Goal: Information Seeking & Learning: Learn about a topic

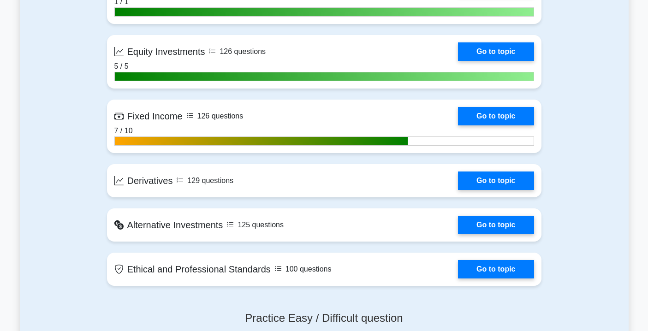
scroll to position [711, 0]
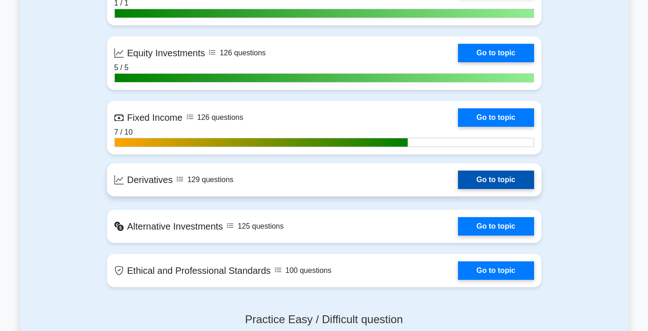
click at [498, 178] on link "Go to topic" at bounding box center [496, 180] width 76 height 18
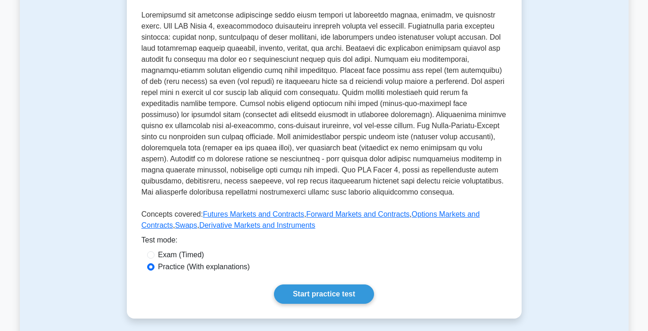
scroll to position [228, 0]
click at [341, 291] on link "Start practice test" at bounding box center [324, 293] width 100 height 19
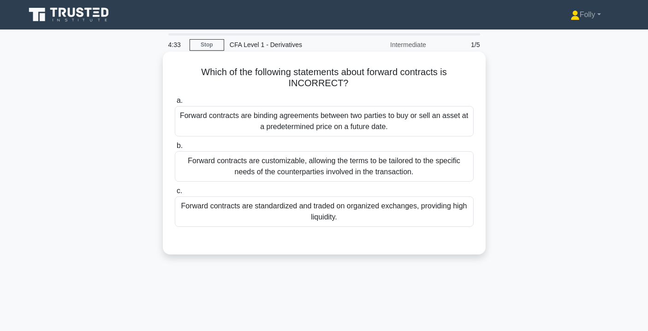
click at [277, 126] on div "Forward contracts are binding agreements between two parties to buy or sell an …" at bounding box center [324, 121] width 299 height 30
click at [175, 104] on input "a. Forward contracts are binding agreements between two parties to buy or sell …" at bounding box center [175, 101] width 0 height 6
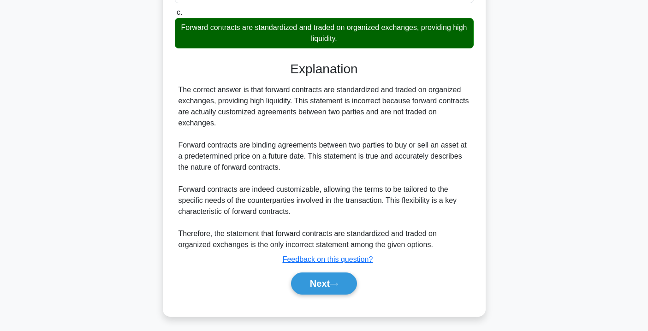
scroll to position [182, 0]
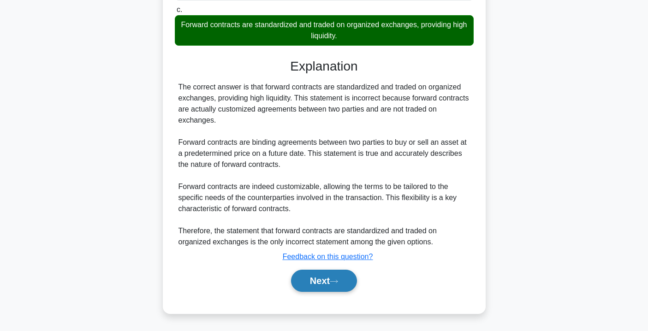
click at [307, 280] on button "Next" at bounding box center [324, 281] width 66 height 22
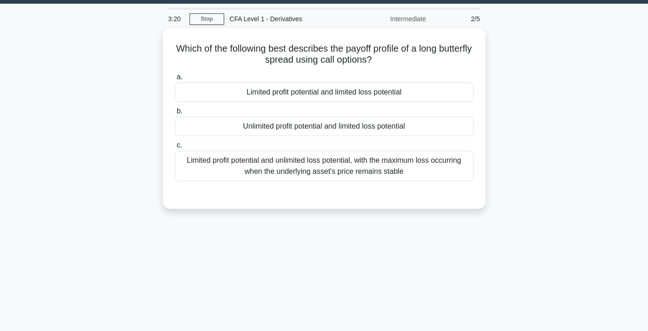
scroll to position [0, 0]
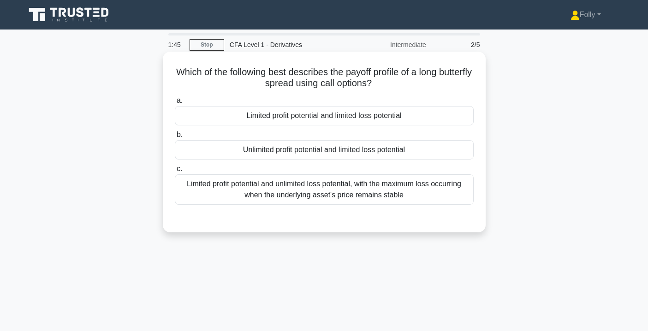
click at [287, 189] on div "Limited profit potential and unlimited loss potential, with the maximum loss oc…" at bounding box center [324, 189] width 299 height 30
click at [175, 172] on input "c. Limited profit potential and unlimited loss potential, with the maximum loss…" at bounding box center [175, 169] width 0 height 6
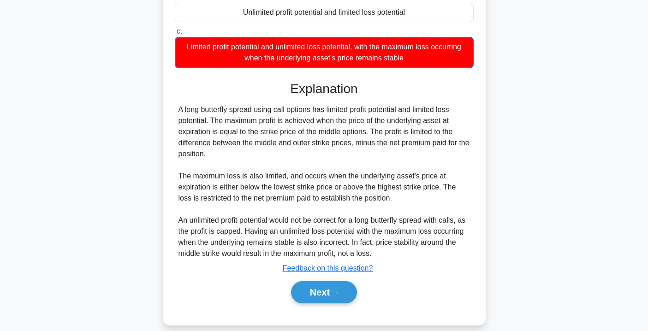
scroll to position [167, 0]
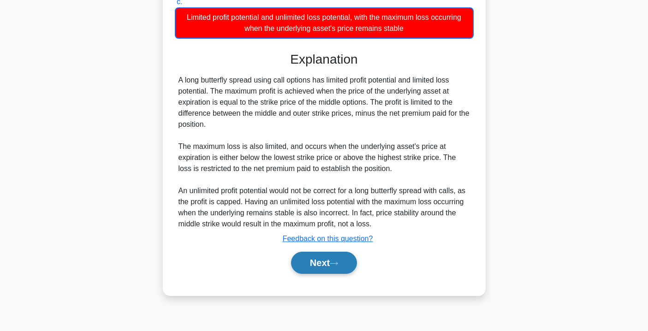
click at [323, 263] on button "Next" at bounding box center [324, 263] width 66 height 22
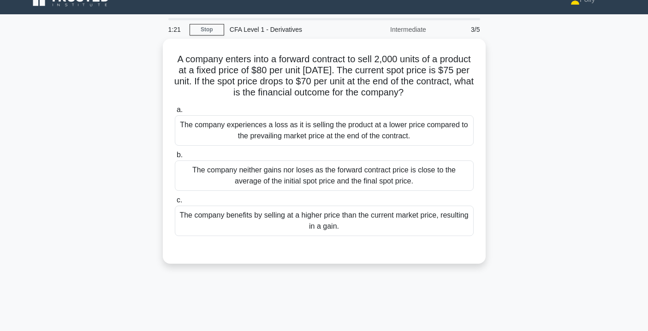
scroll to position [0, 0]
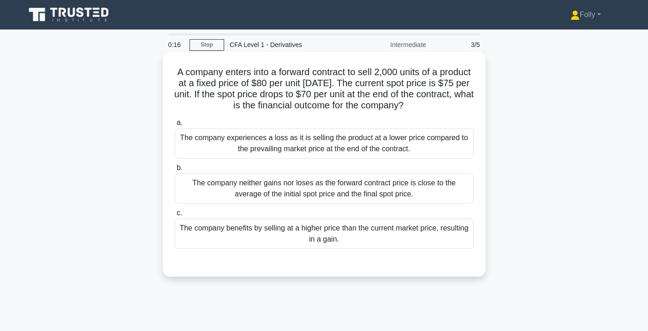
click at [259, 141] on div "The company experiences a loss as it is selling the product at a lower price co…" at bounding box center [324, 143] width 299 height 30
click at [175, 126] on input "a. The company experiences a loss as it is selling the product at a lower price…" at bounding box center [175, 123] width 0 height 6
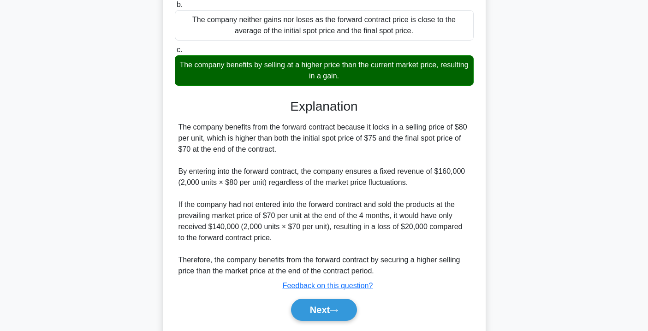
scroll to position [193, 0]
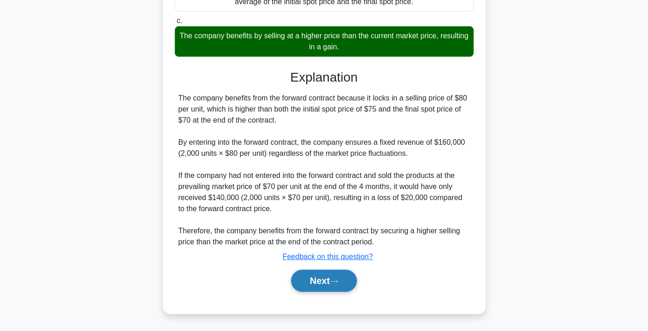
click at [330, 275] on button "Next" at bounding box center [324, 281] width 66 height 22
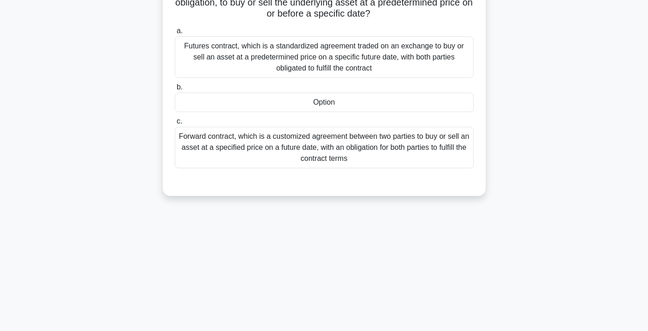
scroll to position [0, 0]
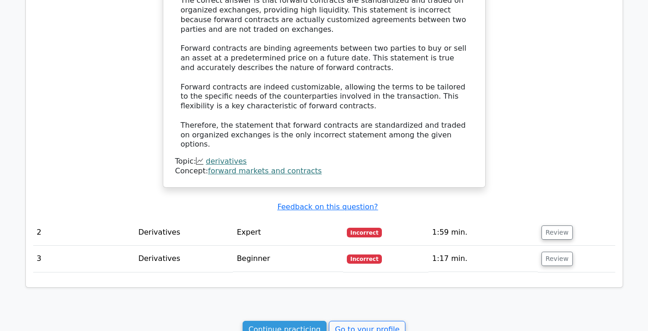
scroll to position [701, 0]
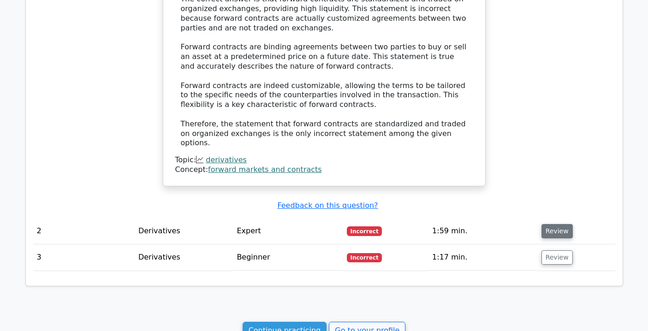
click at [550, 224] on button "Review" at bounding box center [557, 231] width 31 height 14
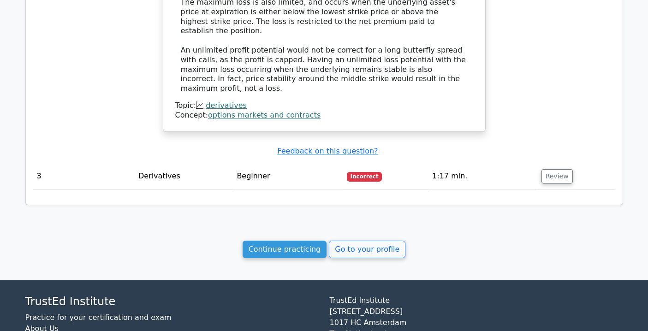
scroll to position [1220, 0]
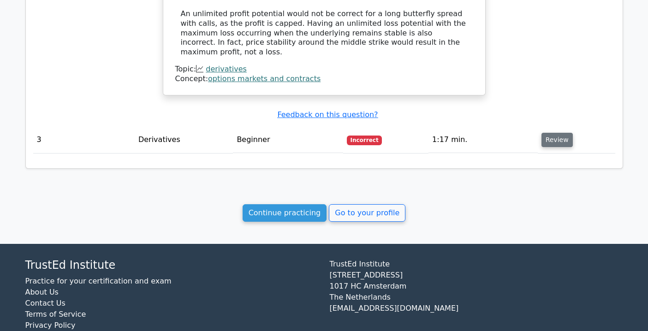
click at [542, 133] on button "Review" at bounding box center [557, 140] width 31 height 14
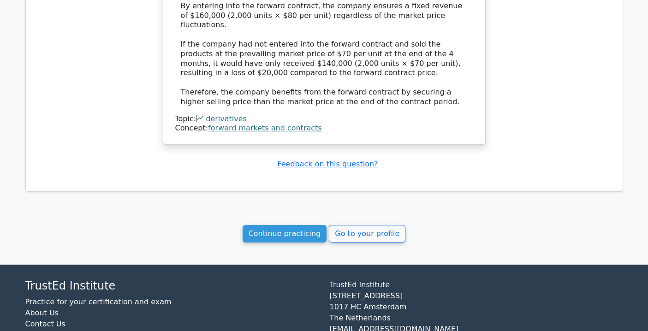
scroll to position [1644, 0]
click at [275, 225] on link "Continue practicing" at bounding box center [285, 234] width 84 height 18
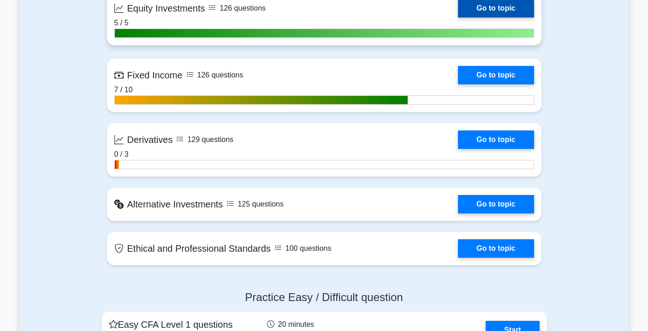
scroll to position [756, 0]
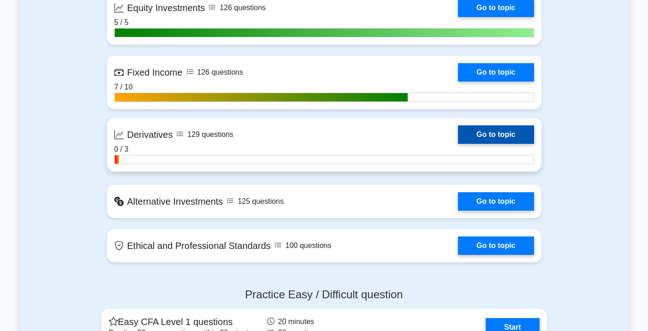
click at [489, 137] on link "Go to topic" at bounding box center [496, 135] width 76 height 18
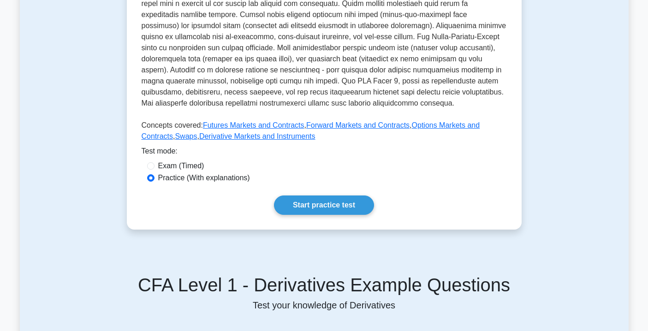
scroll to position [275, 0]
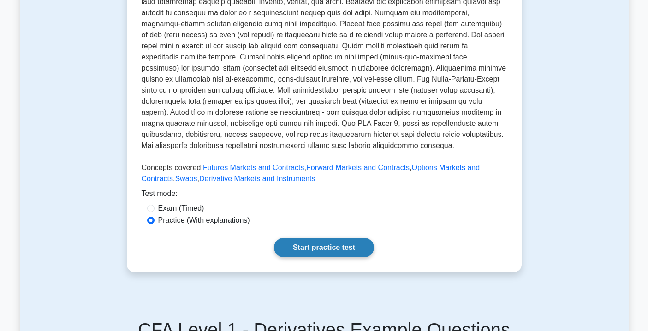
click at [317, 252] on link "Start practice test" at bounding box center [324, 247] width 100 height 19
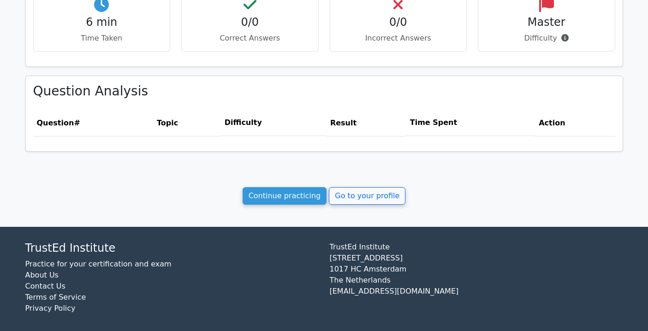
scroll to position [337, 0]
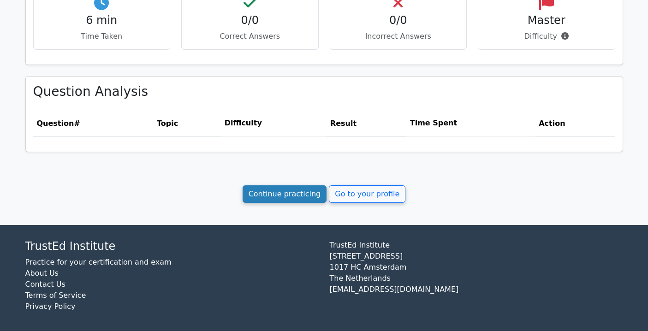
click at [297, 194] on link "Continue practicing" at bounding box center [285, 194] width 84 height 18
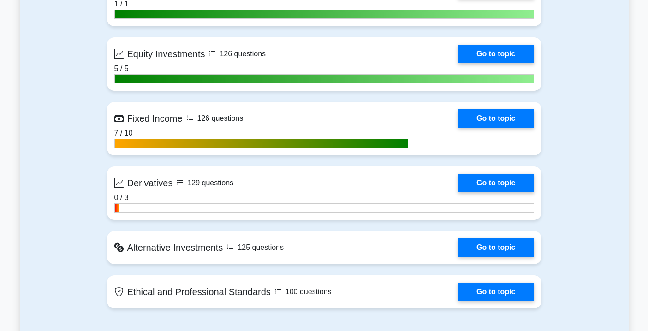
scroll to position [695, 0]
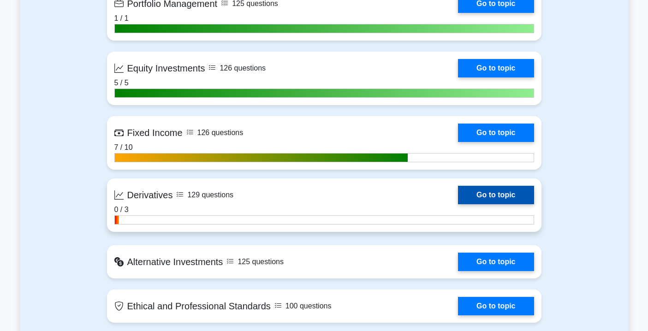
click at [483, 197] on link "Go to topic" at bounding box center [496, 195] width 76 height 18
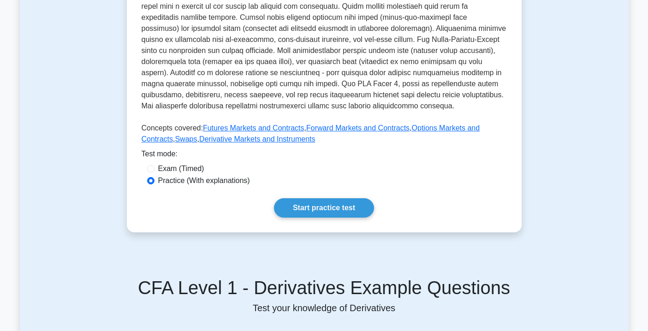
scroll to position [317, 0]
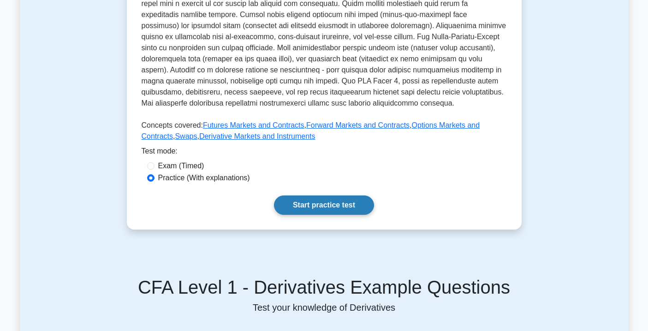
click at [316, 200] on link "Start practice test" at bounding box center [324, 205] width 100 height 19
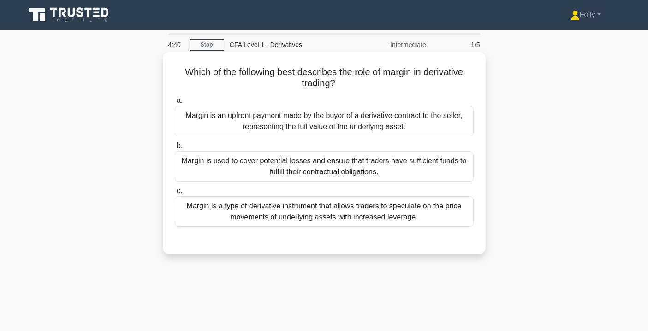
click at [329, 174] on div "Margin is used to cover potential losses and ensure that traders have sufficien…" at bounding box center [324, 166] width 299 height 30
click at [175, 149] on input "b. Margin is used to cover potential losses and ensure that traders have suffic…" at bounding box center [175, 146] width 0 height 6
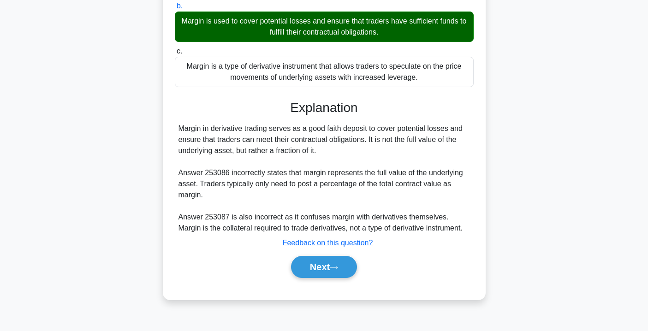
scroll to position [140, 0]
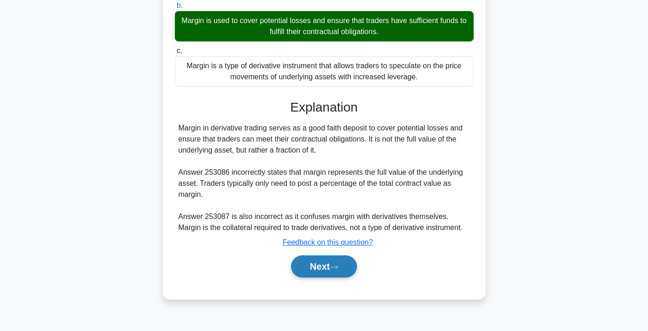
click at [342, 265] on button "Next" at bounding box center [324, 267] width 66 height 22
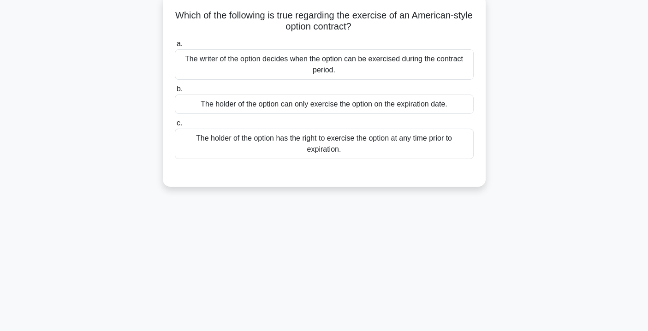
scroll to position [0, 0]
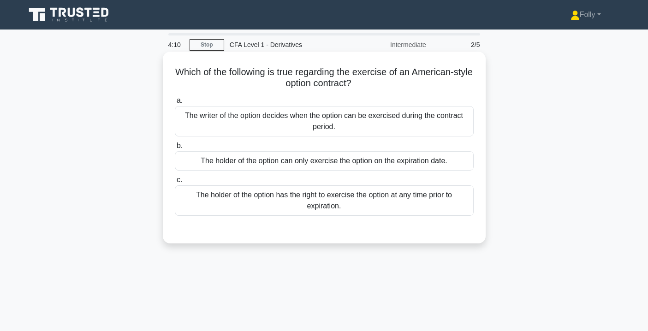
click at [386, 157] on div "The holder of the option can only exercise the option on the expiration date." at bounding box center [324, 160] width 299 height 19
click at [175, 149] on input "b. The holder of the option can only exercise the option on the expiration date." at bounding box center [175, 146] width 0 height 6
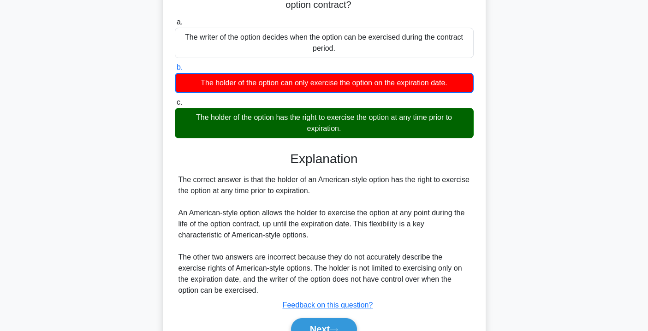
scroll to position [98, 0]
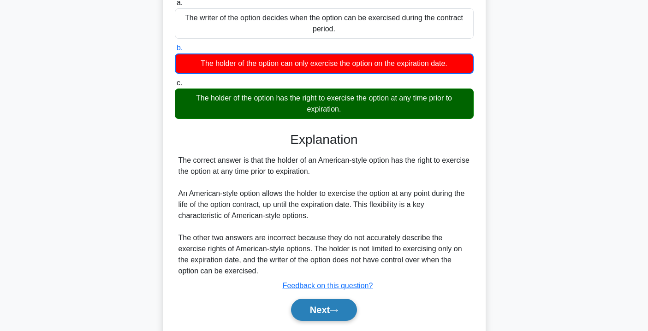
click at [339, 308] on button "Next" at bounding box center [324, 310] width 66 height 22
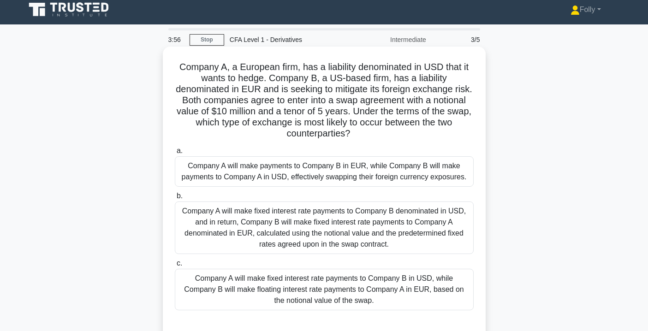
scroll to position [0, 0]
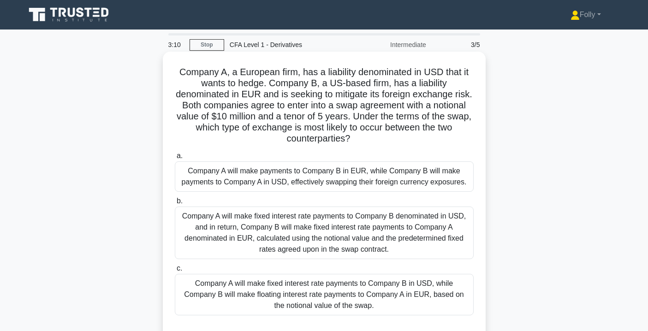
click at [390, 172] on div "Company A will make payments to Company B in EUR, while Company B will make pay…" at bounding box center [324, 176] width 299 height 30
click at [175, 159] on input "a. Company A will make payments to Company B in EUR, while Company B will make …" at bounding box center [175, 156] width 0 height 6
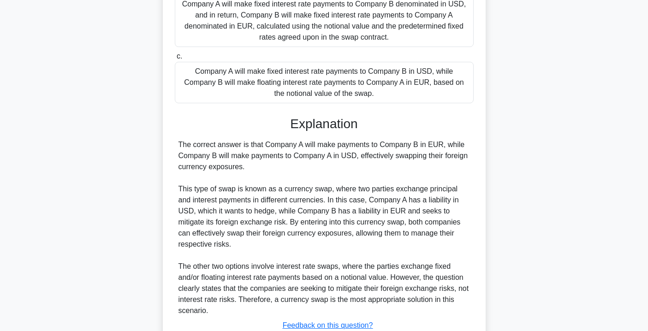
scroll to position [281, 0]
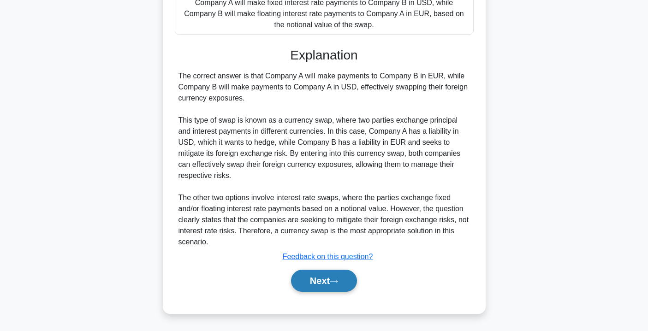
click at [331, 280] on button "Next" at bounding box center [324, 281] width 66 height 22
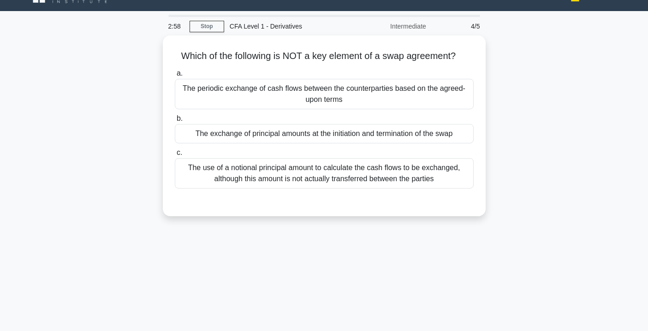
scroll to position [0, 0]
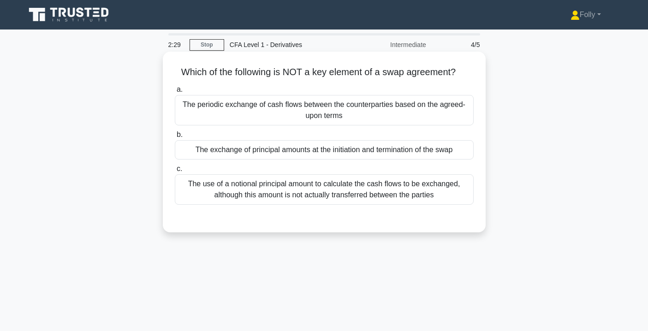
click at [427, 189] on div "The use of a notional principal amount to calculate the cash flows to be exchan…" at bounding box center [324, 189] width 299 height 30
click at [175, 172] on input "c. The use of a notional principal amount to calculate the cash flows to be exc…" at bounding box center [175, 169] width 0 height 6
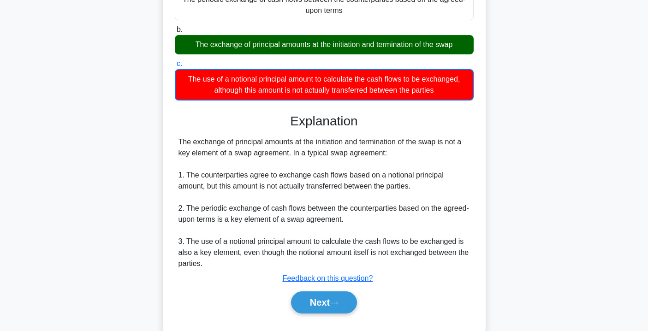
scroll to position [107, 0]
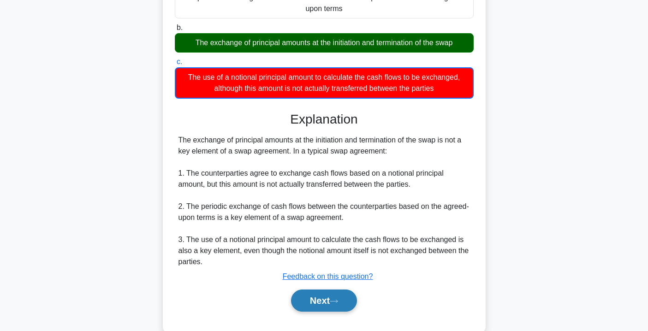
click at [347, 305] on button "Next" at bounding box center [324, 301] width 66 height 22
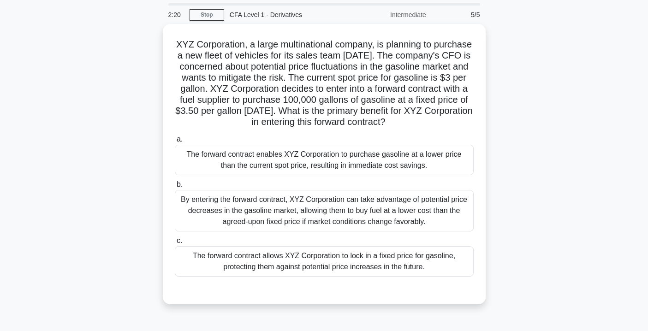
scroll to position [28, 0]
